Goal: Task Accomplishment & Management: Manage account settings

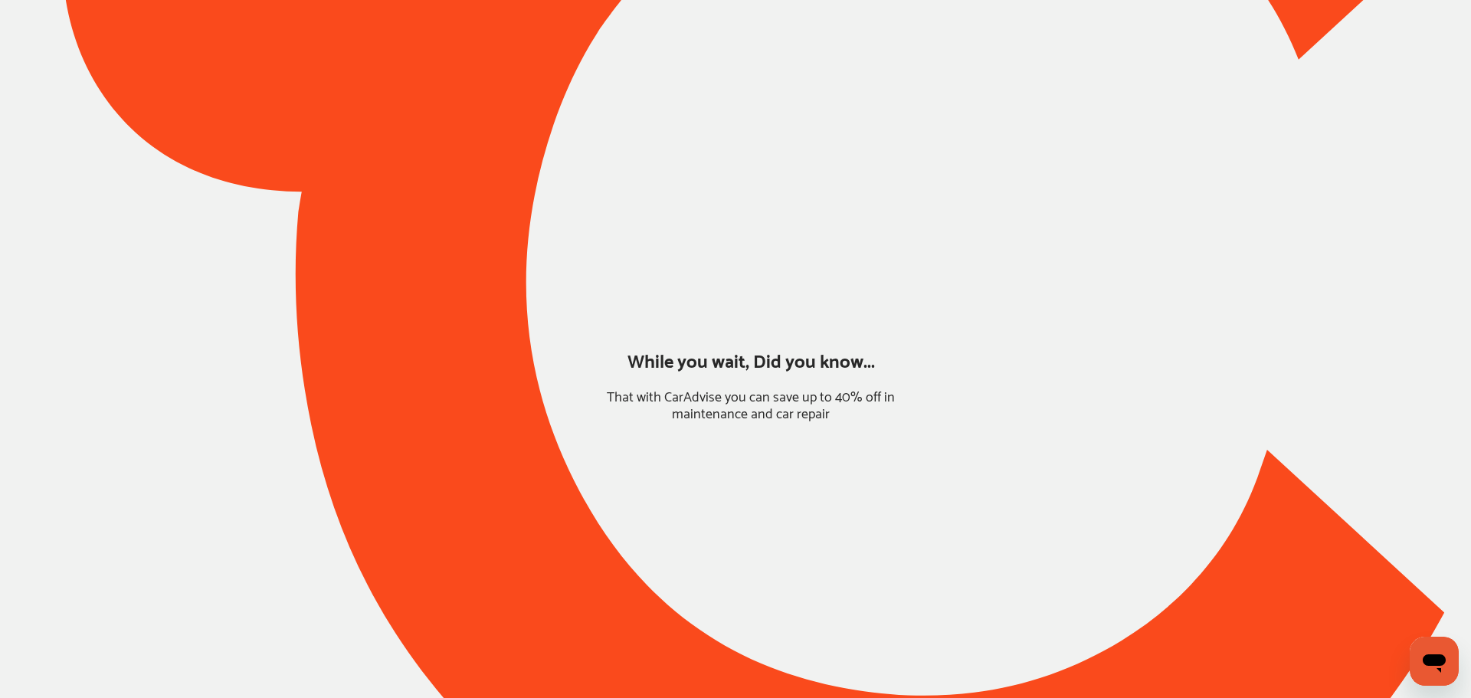
type input "*****"
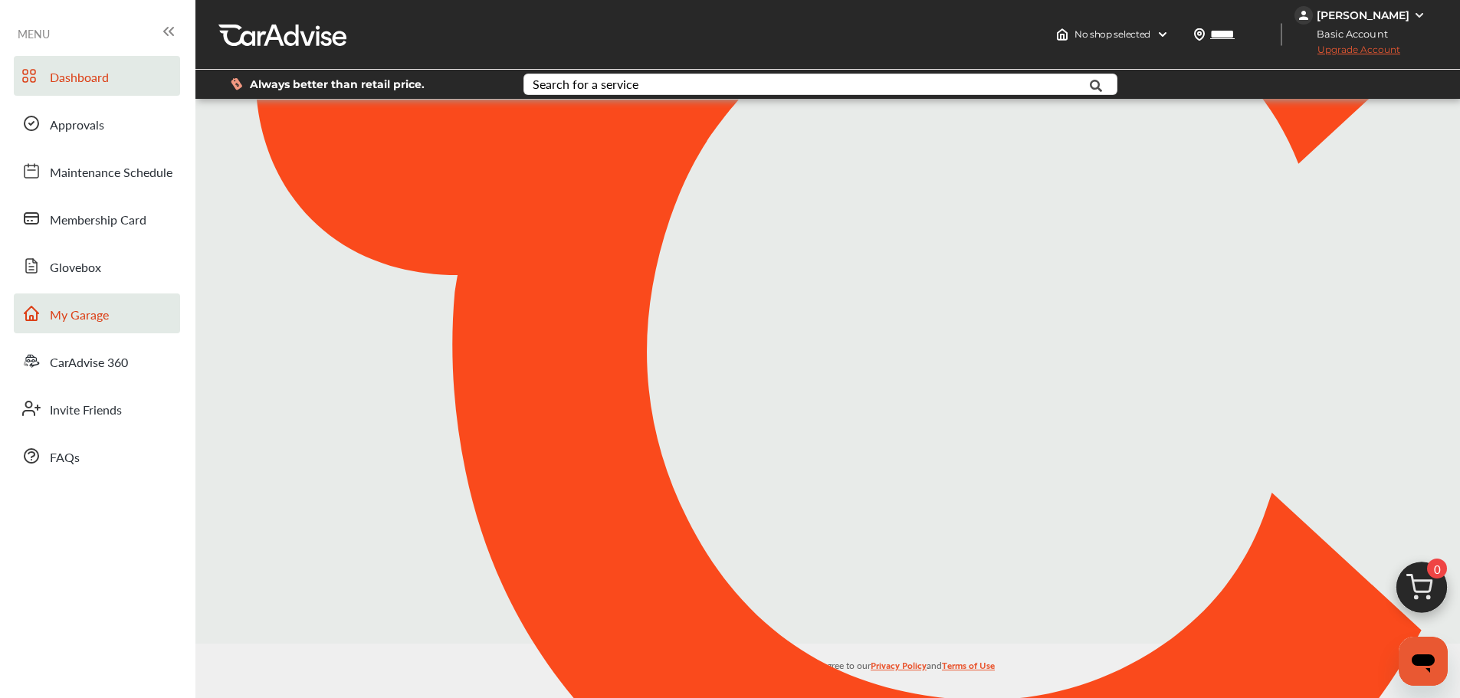
click at [75, 317] on span "My Garage" at bounding box center [79, 316] width 59 height 20
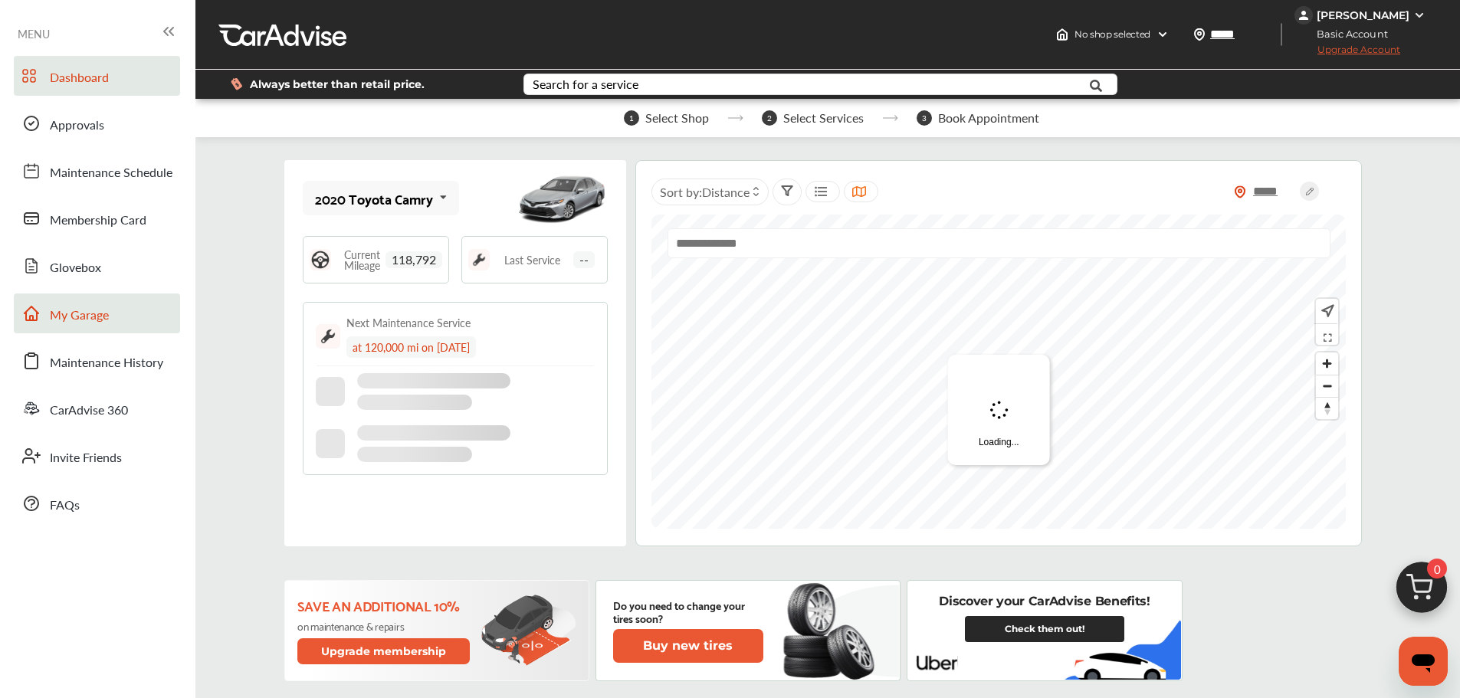
click at [117, 311] on link "My Garage" at bounding box center [97, 313] width 166 height 40
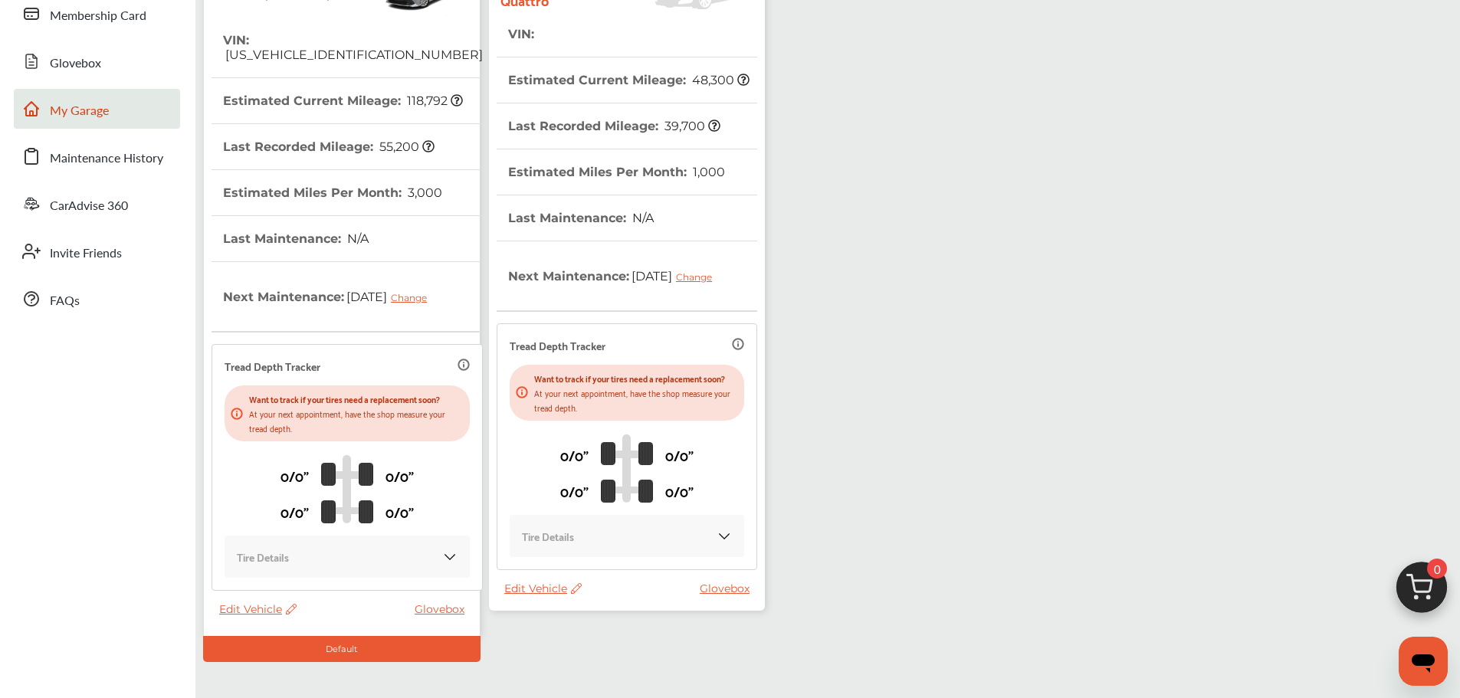
scroll to position [230, 0]
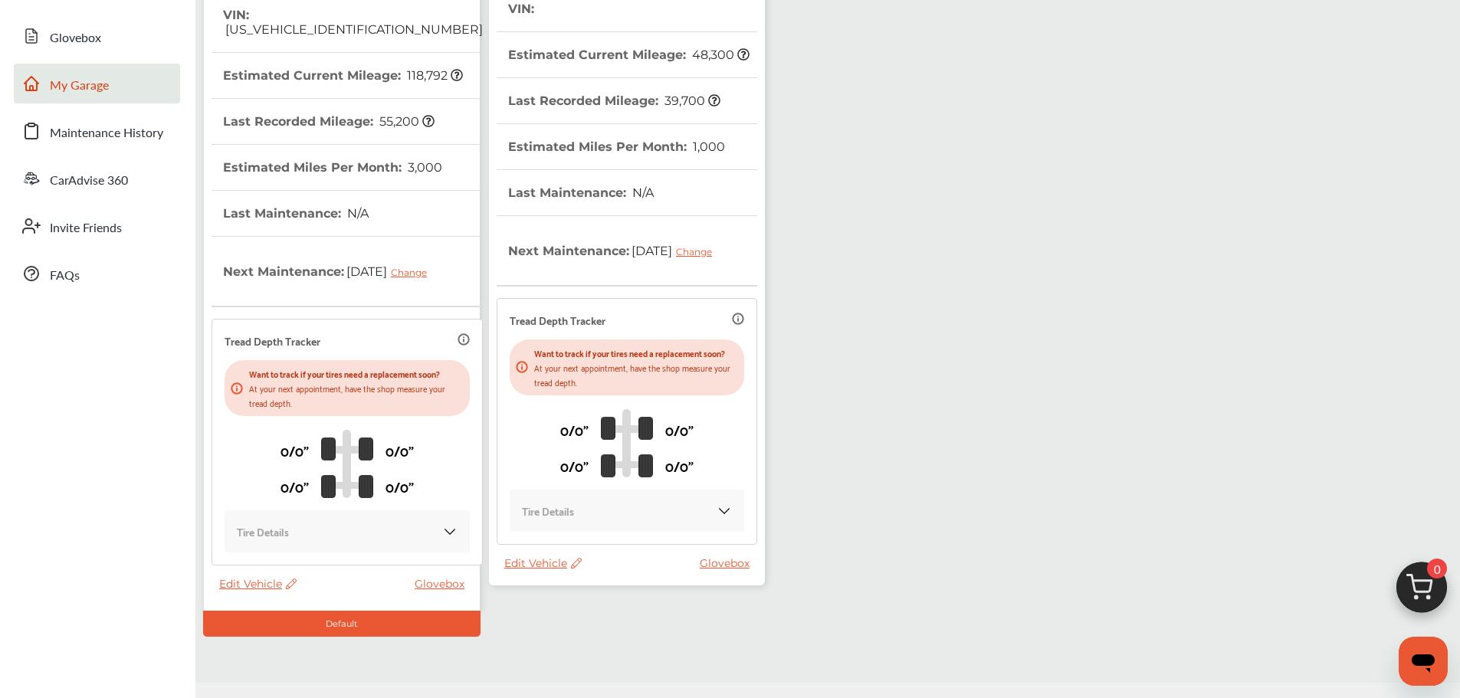
click at [523, 570] on span "Edit Vehicle" at bounding box center [542, 563] width 77 height 14
click at [592, 641] on div "Use this vehicle" at bounding box center [592, 639] width 138 height 24
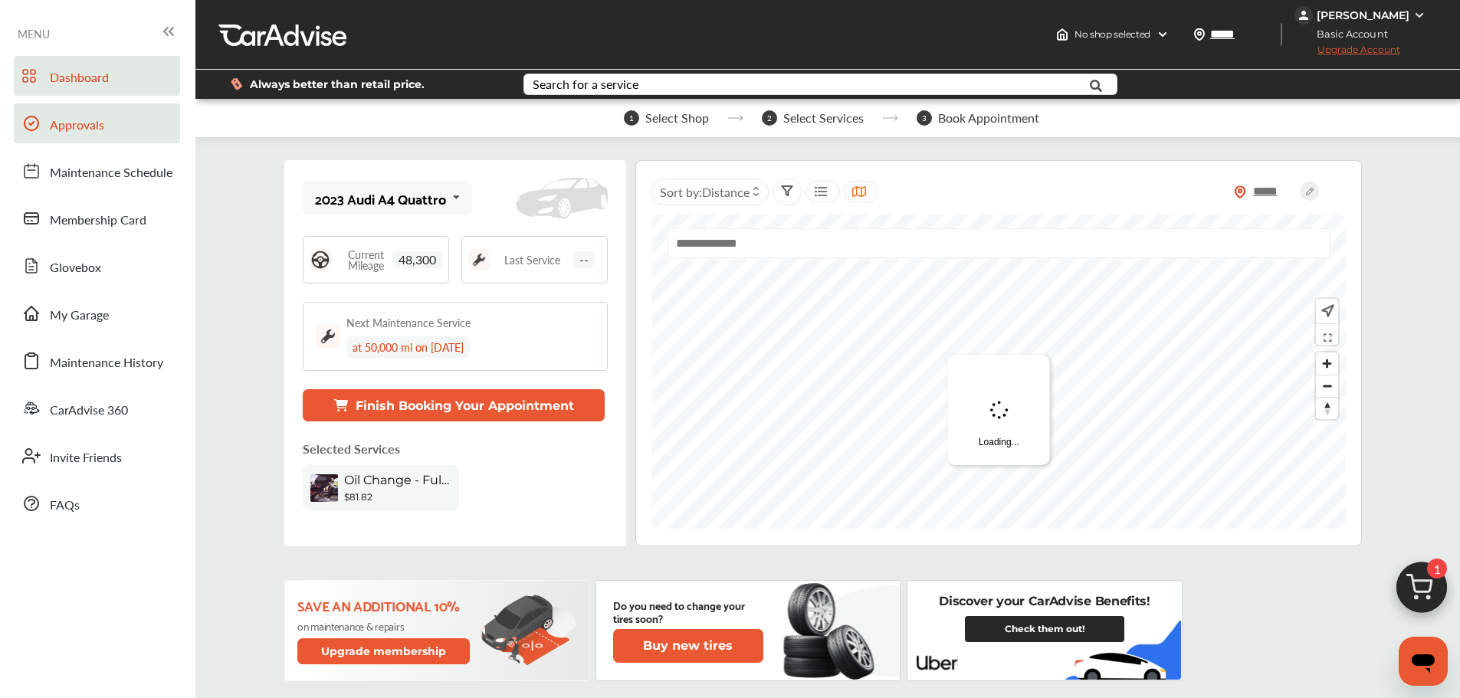
click at [106, 129] on link "Approvals" at bounding box center [97, 123] width 166 height 40
